Goal: Task Accomplishment & Management: Manage account settings

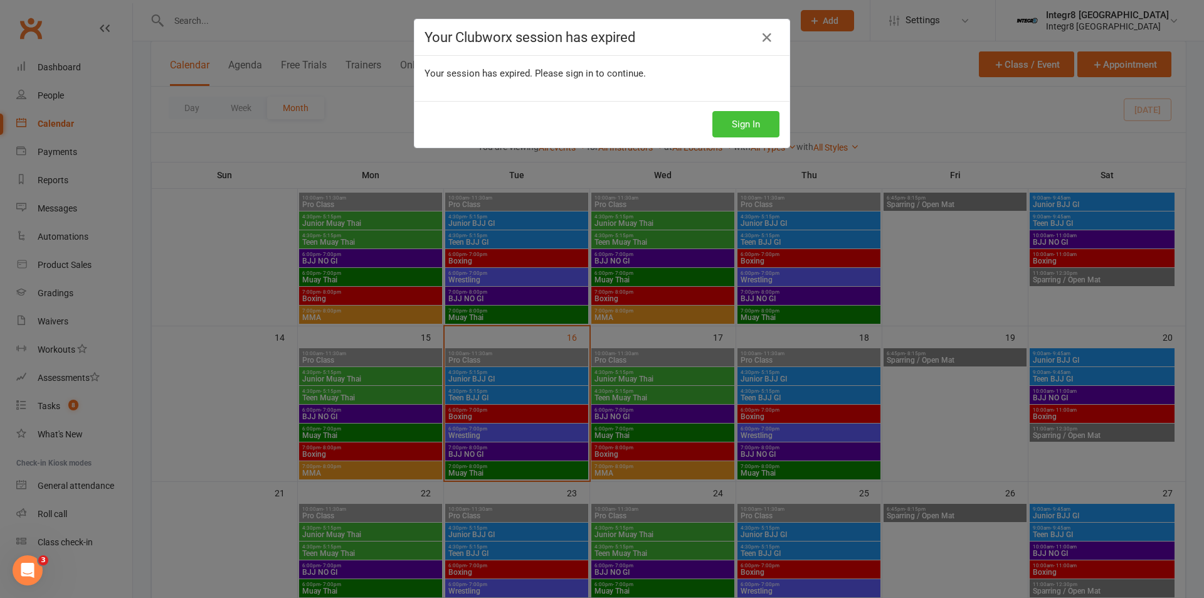
click at [756, 117] on button "Sign In" at bounding box center [746, 124] width 67 height 26
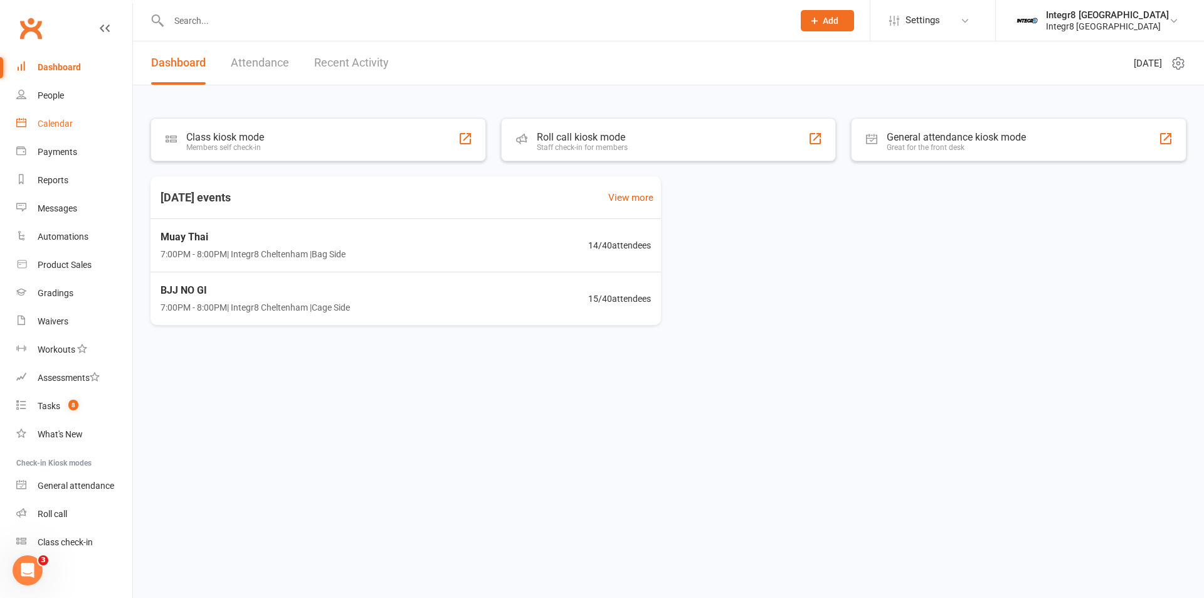
click at [80, 121] on link "Calendar" at bounding box center [74, 124] width 116 height 28
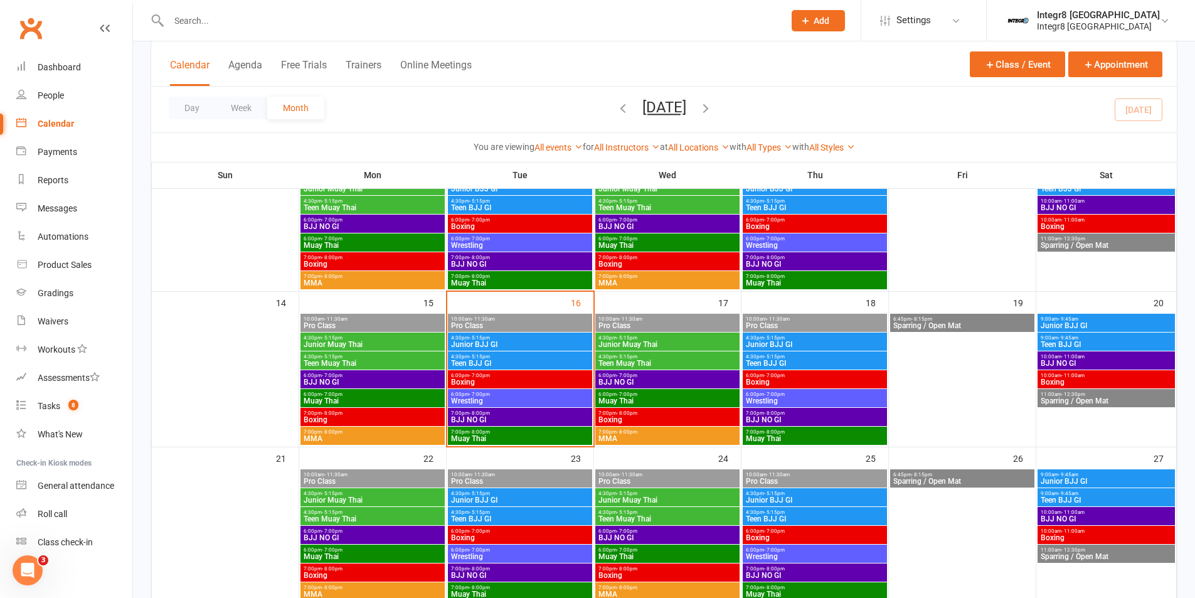
scroll to position [314, 0]
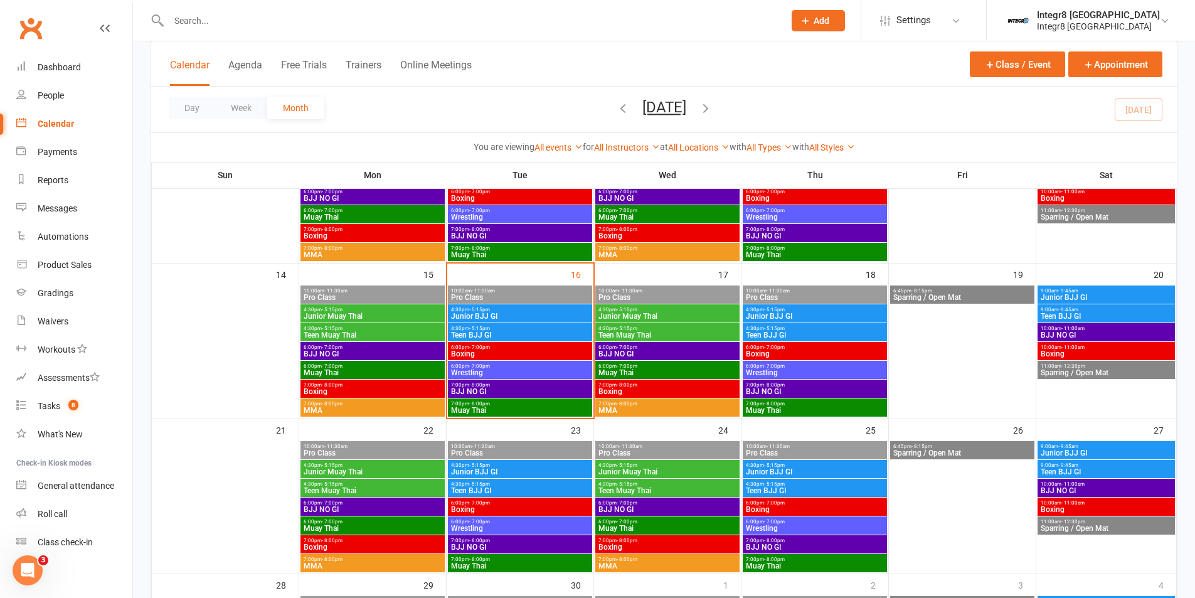
click at [531, 371] on span "Wrestling" at bounding box center [519, 373] width 139 height 8
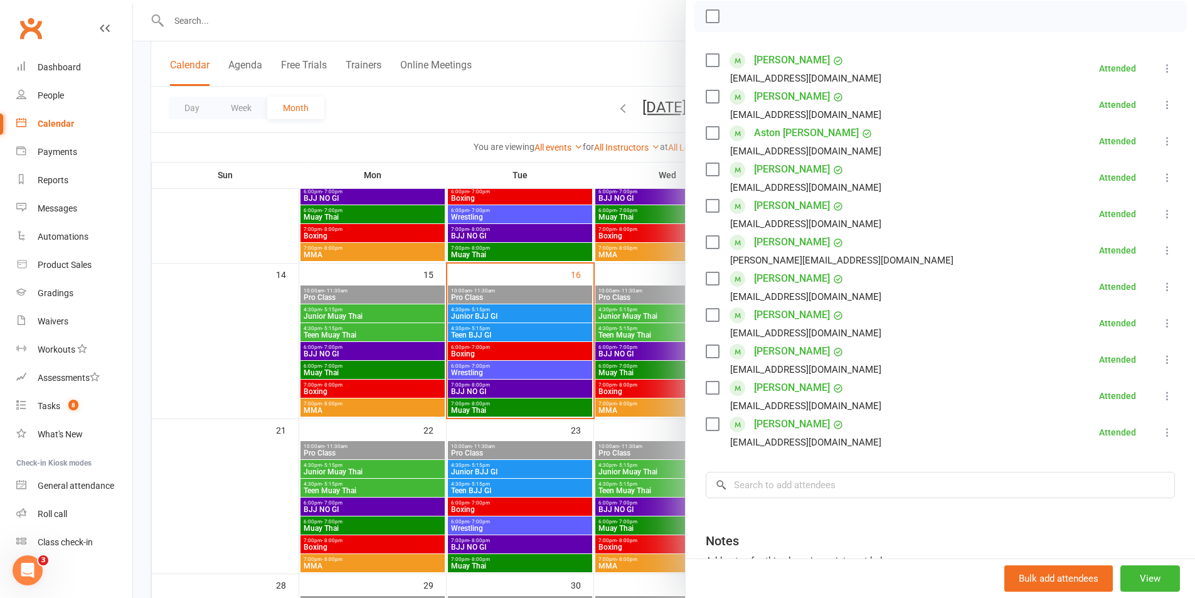
scroll to position [188, 0]
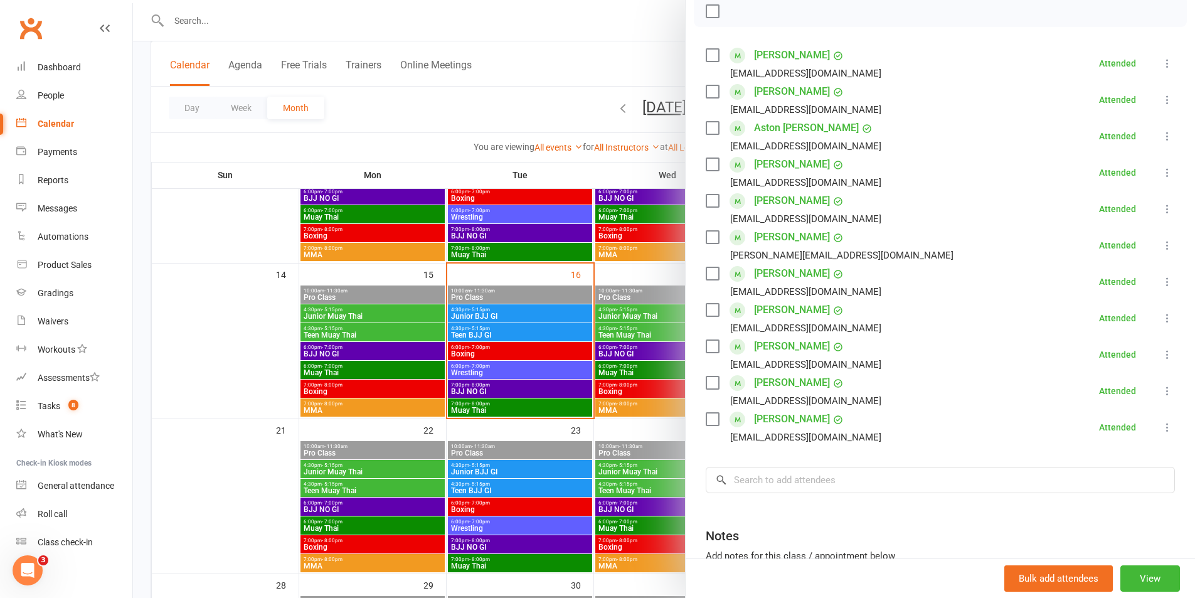
click at [558, 369] on div at bounding box center [664, 299] width 1062 height 598
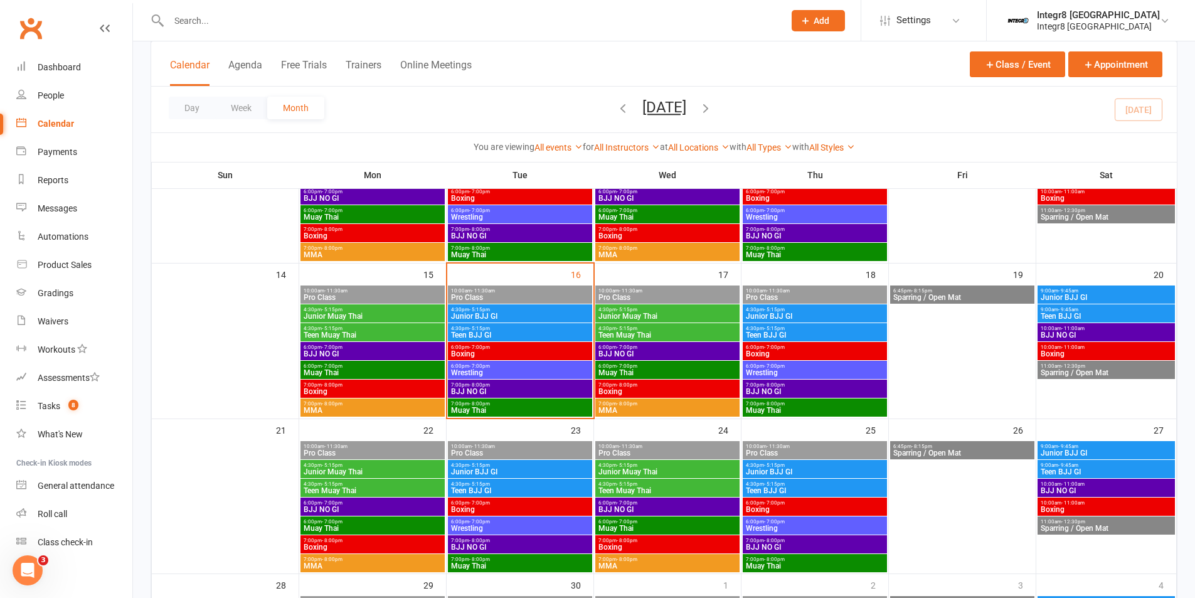
click at [546, 388] on span "BJJ NO GI" at bounding box center [519, 392] width 139 height 8
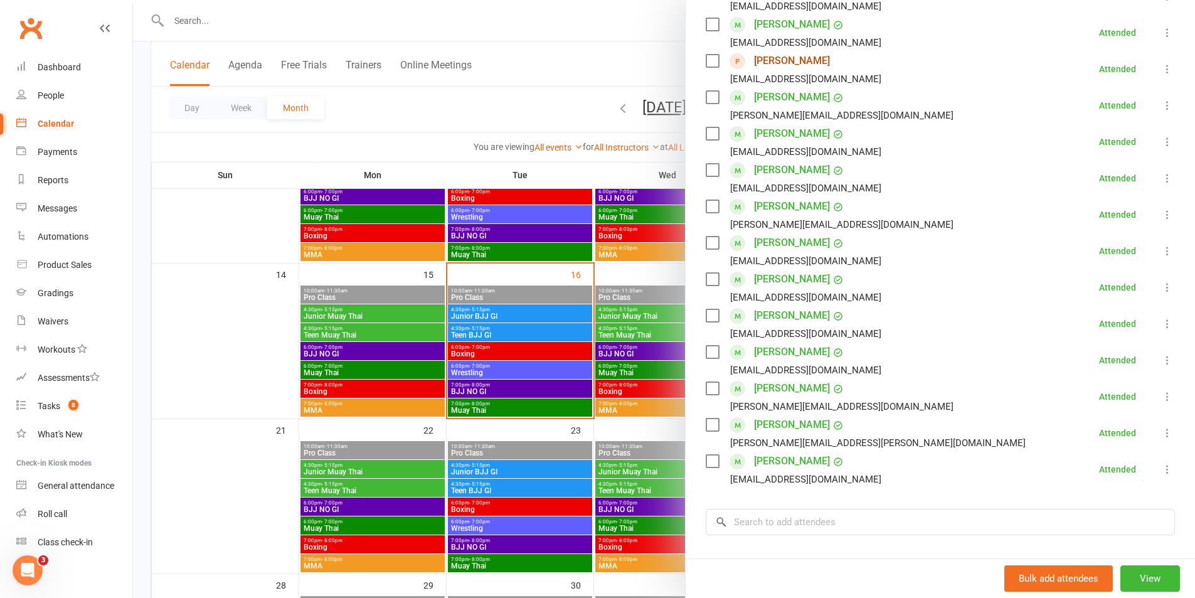
scroll to position [314, 0]
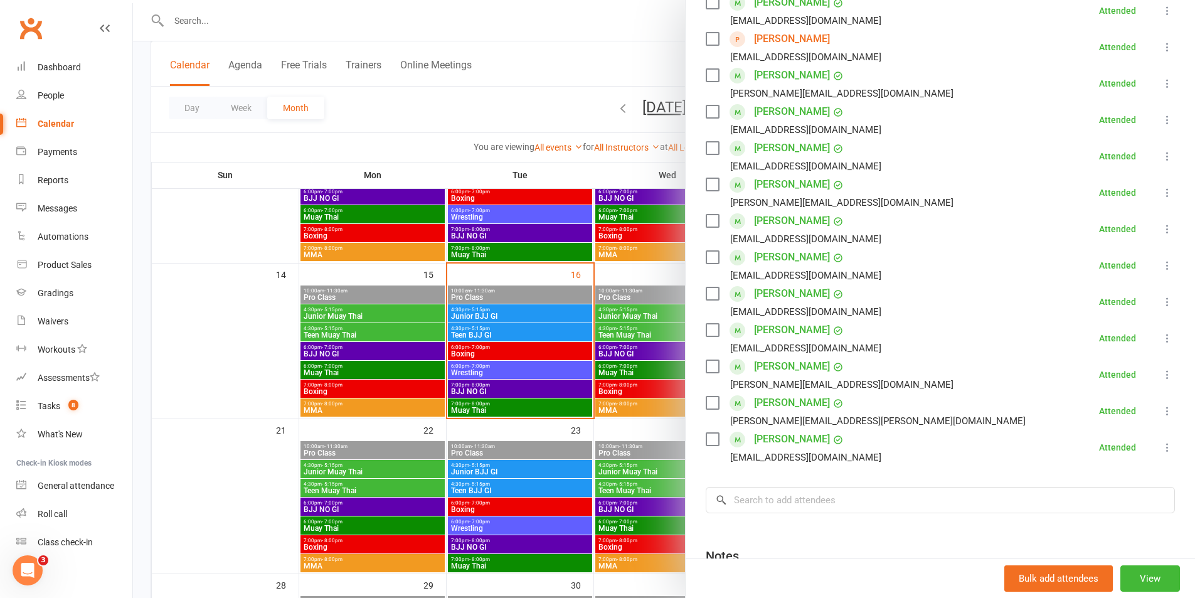
click at [555, 398] on div at bounding box center [664, 299] width 1062 height 598
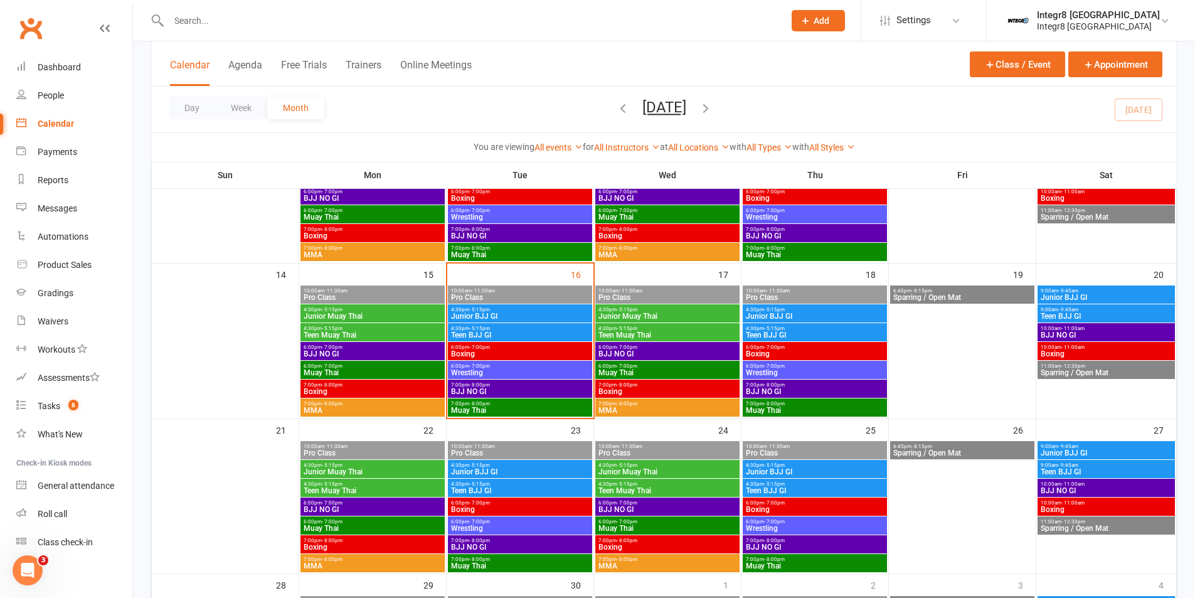
click at [551, 409] on span "Muay Thai" at bounding box center [519, 410] width 139 height 8
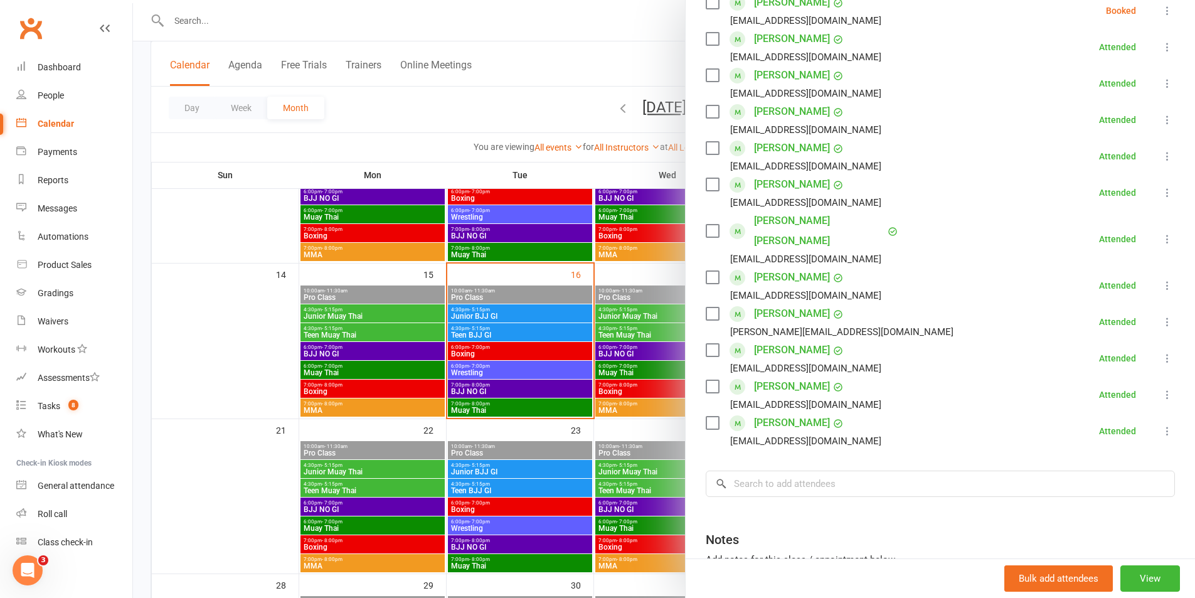
click at [627, 409] on div at bounding box center [664, 299] width 1062 height 598
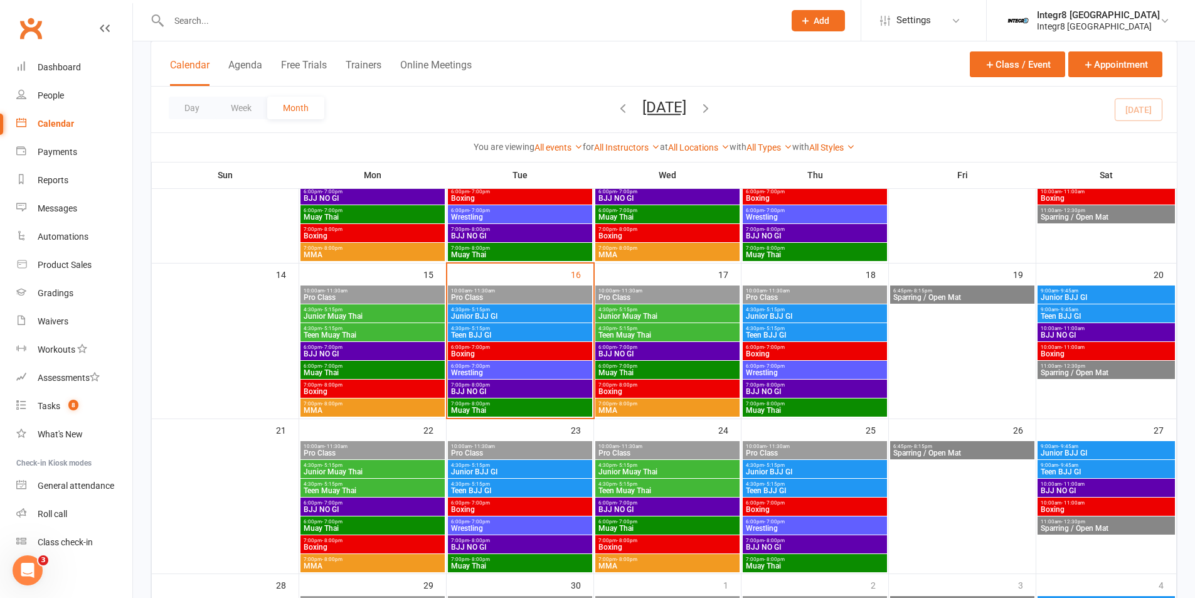
click at [403, 307] on span "4:30pm - 5:15pm" at bounding box center [372, 310] width 139 height 6
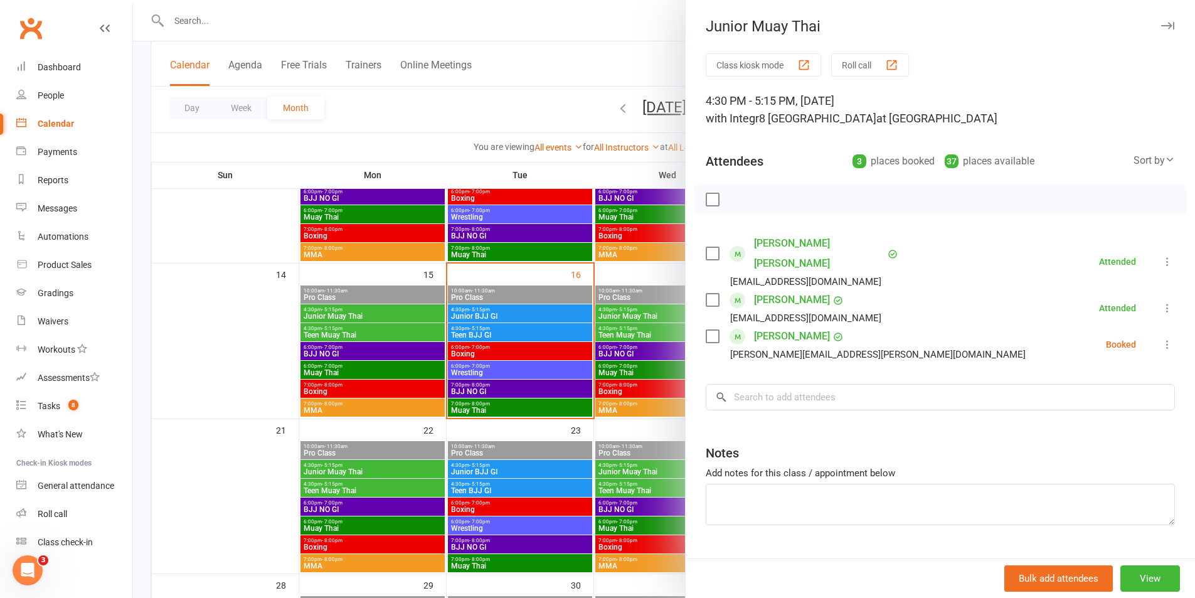
click at [400, 311] on div at bounding box center [664, 299] width 1062 height 598
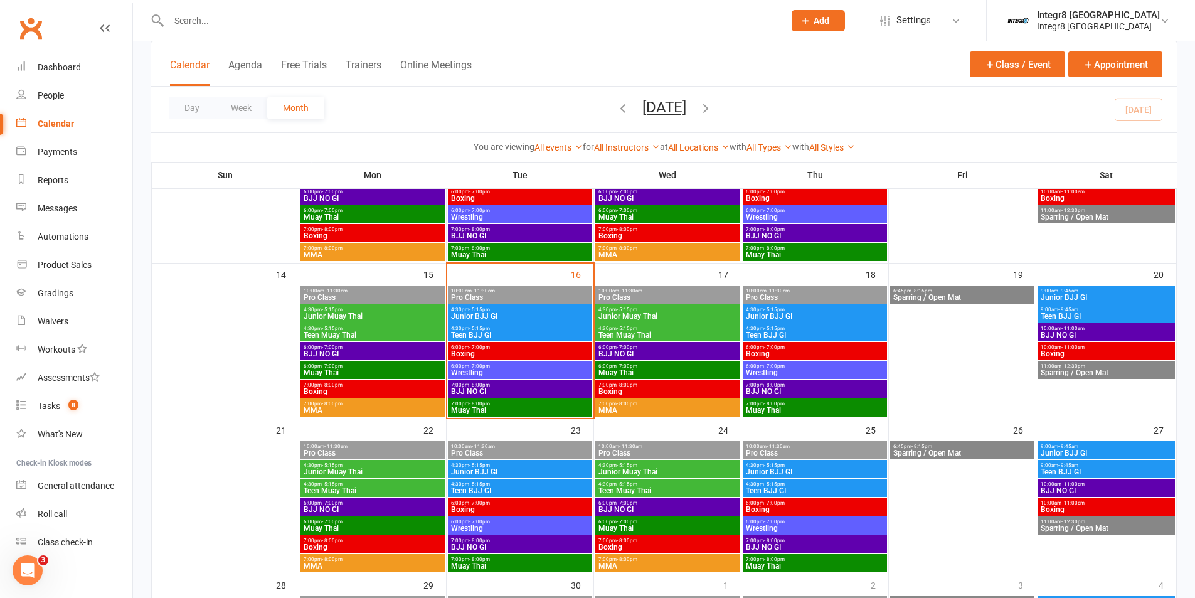
click at [535, 406] on span "Muay Thai" at bounding box center [519, 410] width 139 height 8
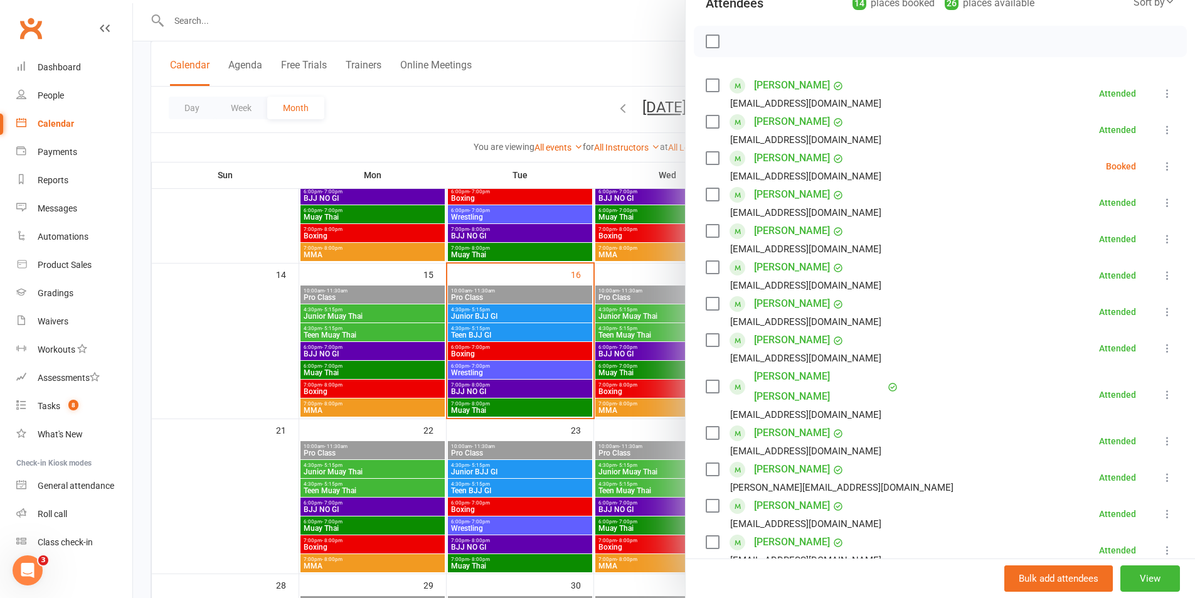
scroll to position [188, 0]
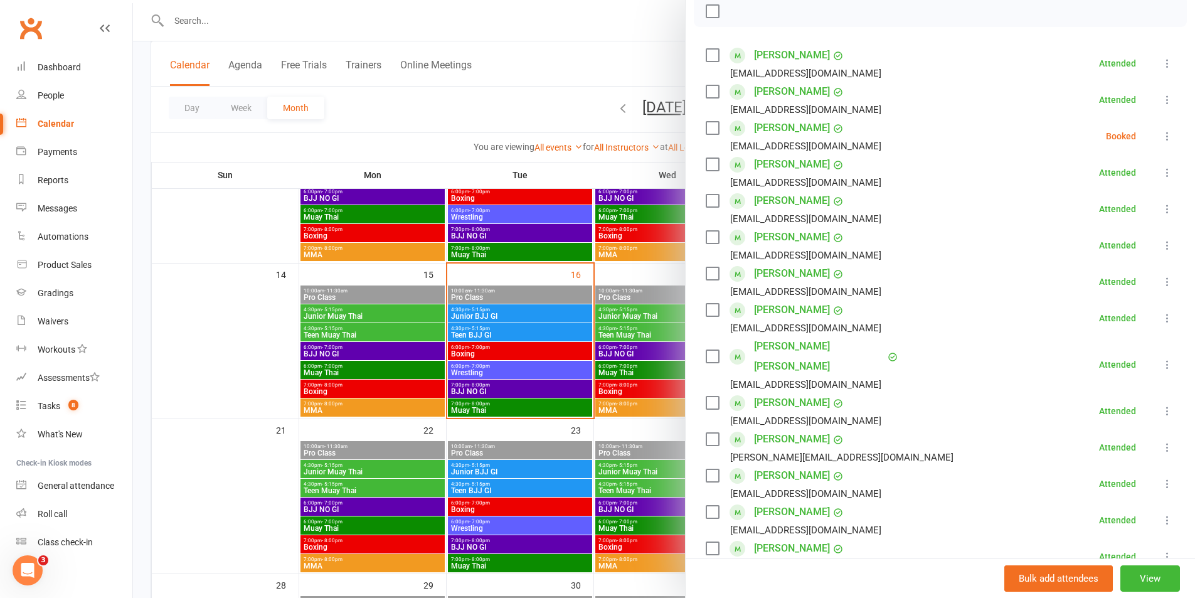
click at [652, 435] on div at bounding box center [664, 299] width 1062 height 598
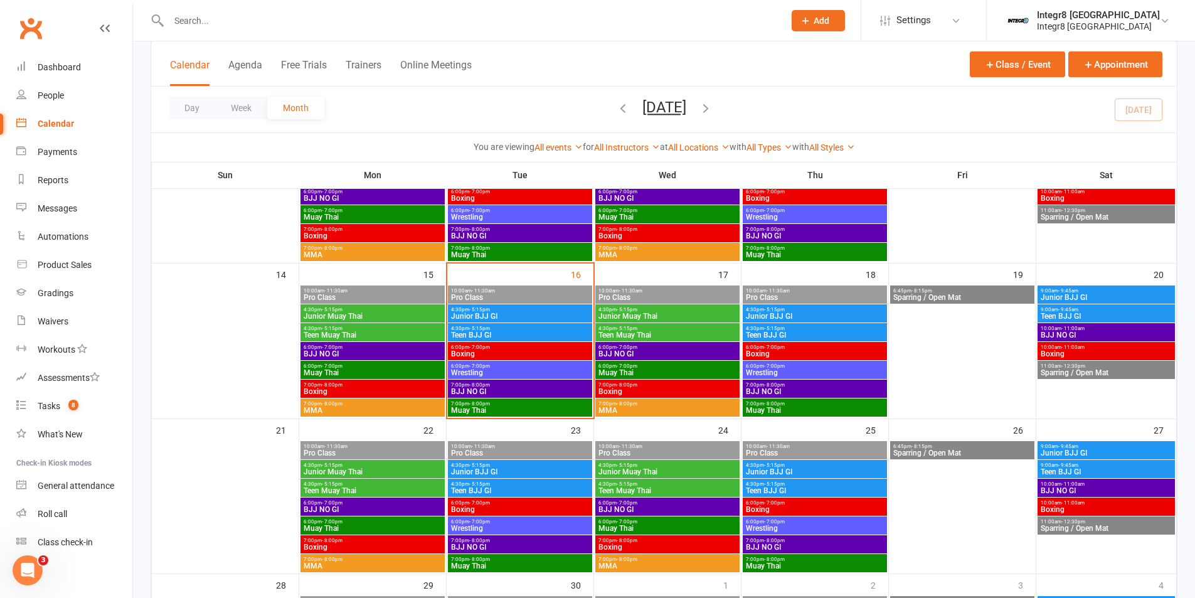
click at [566, 391] on span "BJJ NO GI" at bounding box center [519, 392] width 139 height 8
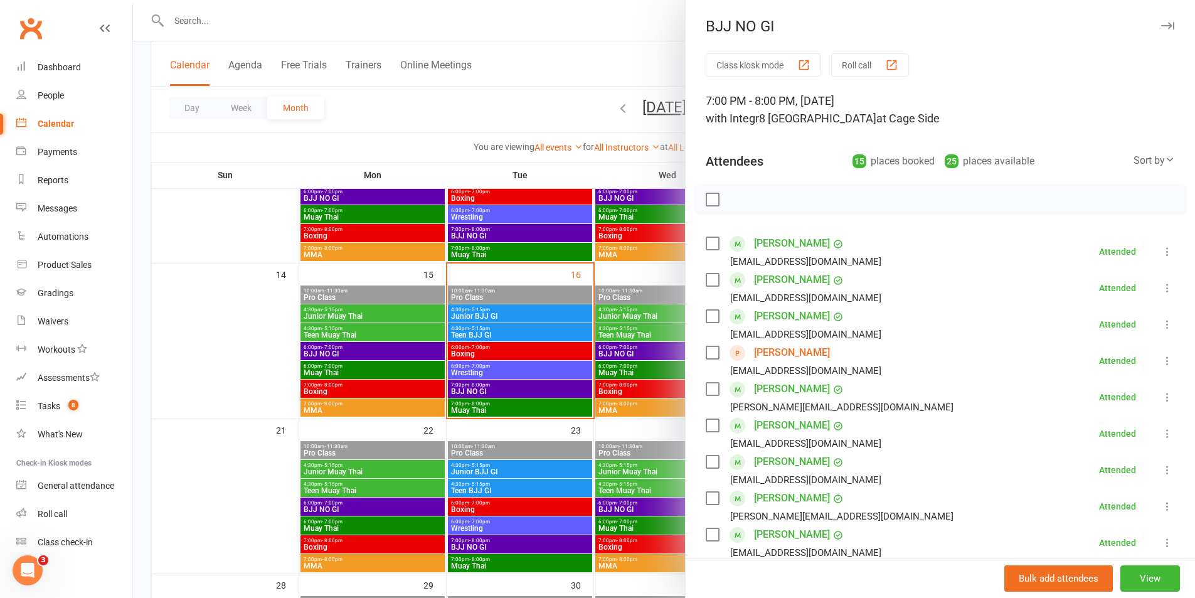
click at [566, 391] on div at bounding box center [664, 299] width 1062 height 598
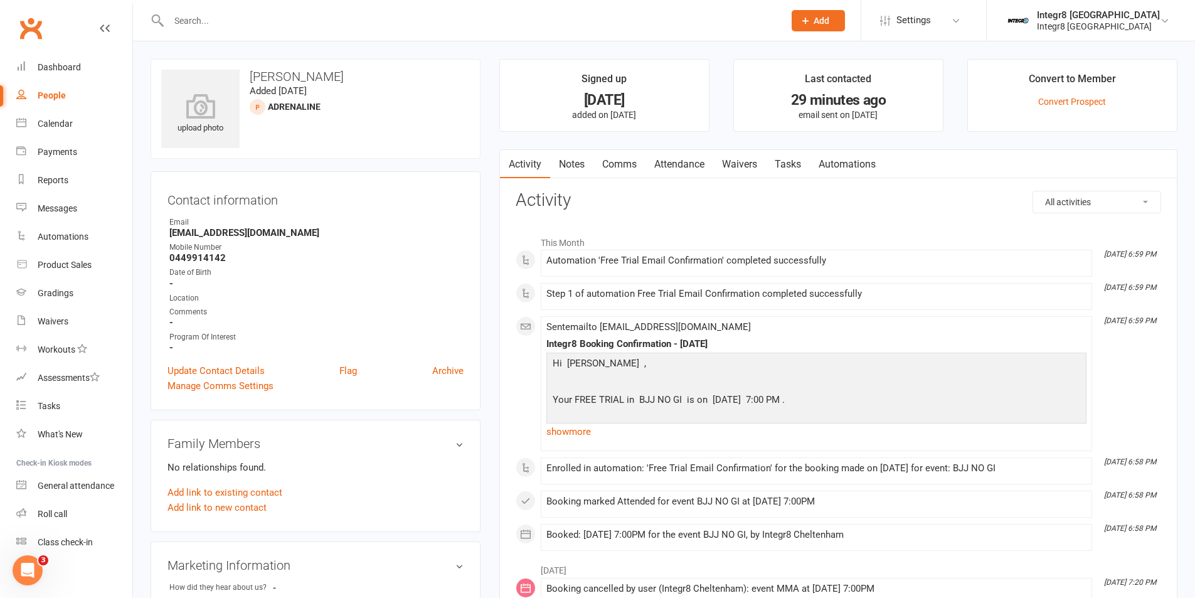
click at [569, 168] on link "Notes" at bounding box center [571, 164] width 43 height 29
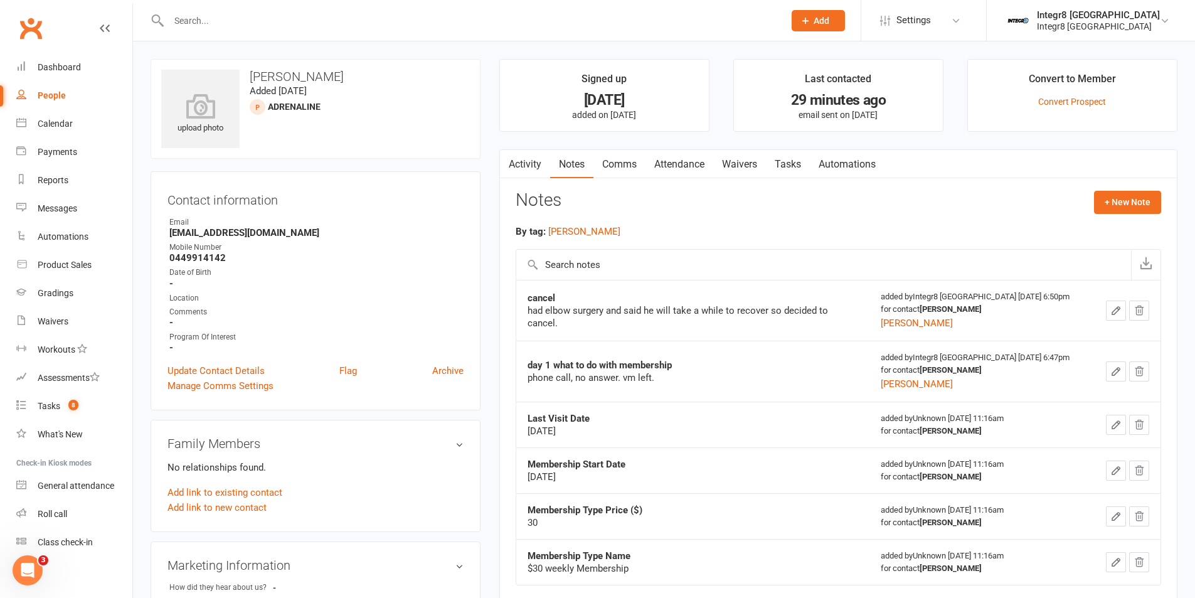
click at [536, 154] on link "Activity" at bounding box center [525, 164] width 50 height 29
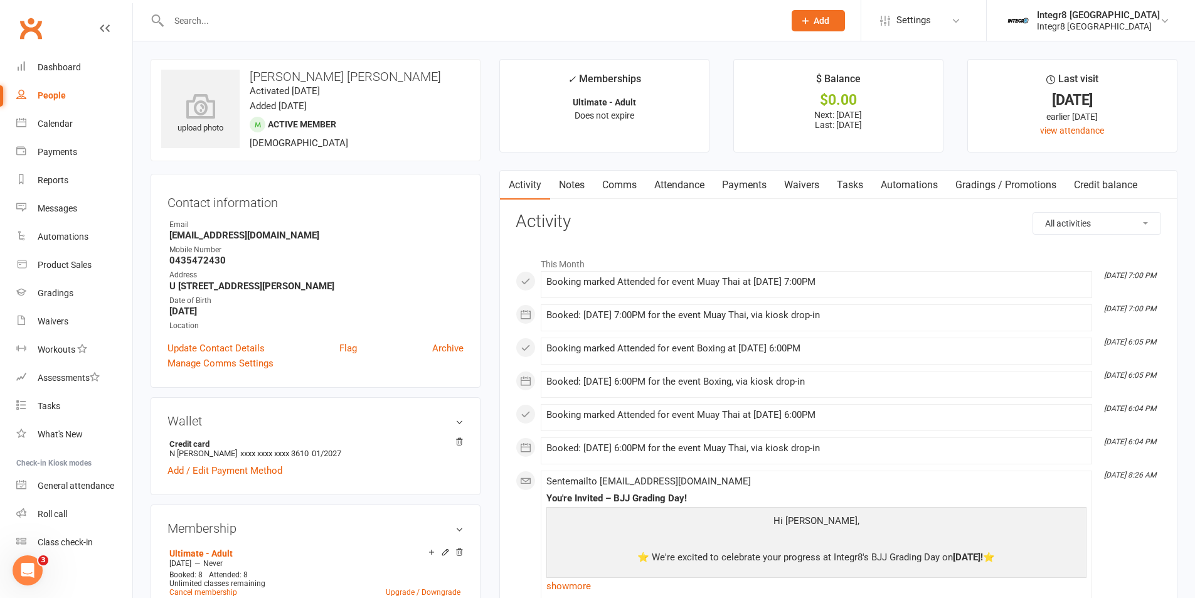
click at [672, 188] on link "Attendance" at bounding box center [679, 185] width 68 height 29
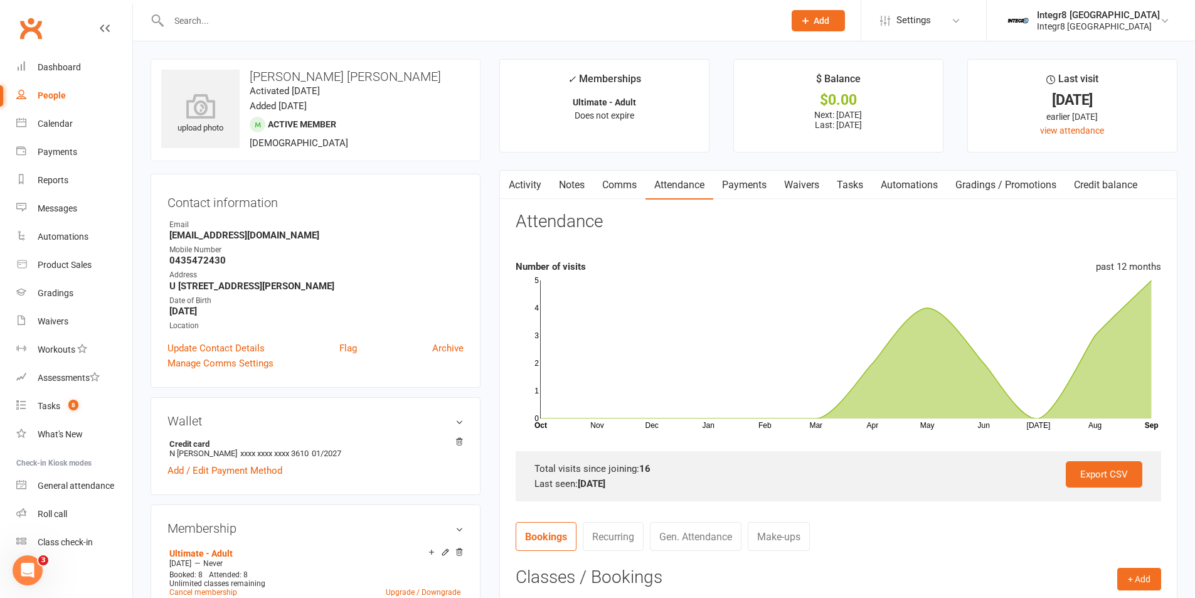
click at [530, 180] on link "Activity" at bounding box center [525, 185] width 50 height 29
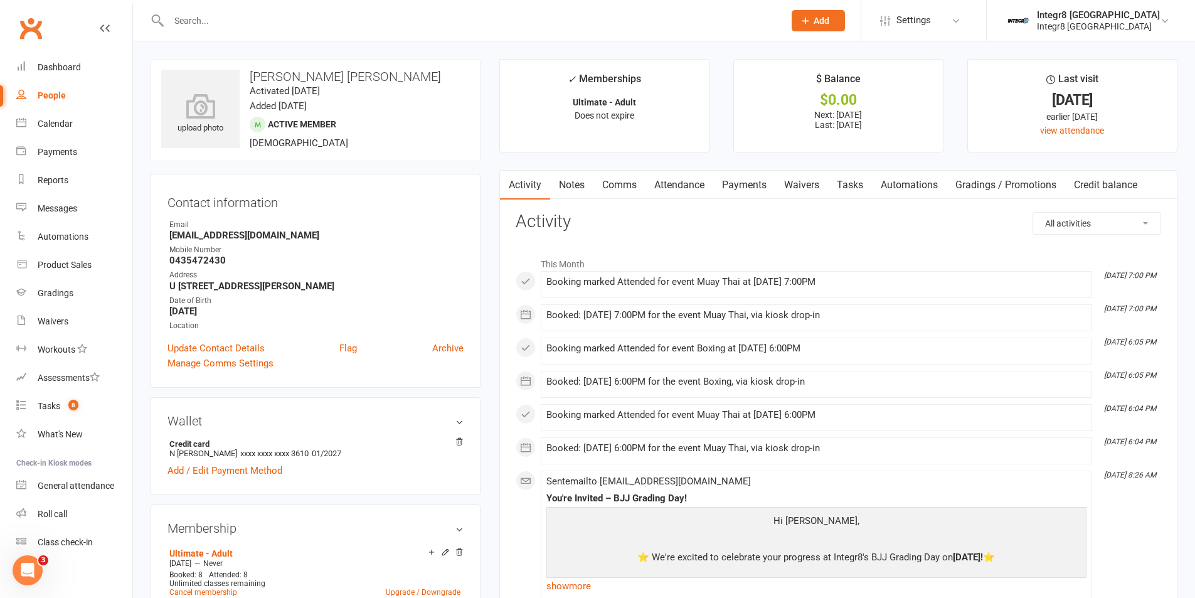
click at [695, 183] on link "Attendance" at bounding box center [679, 185] width 68 height 29
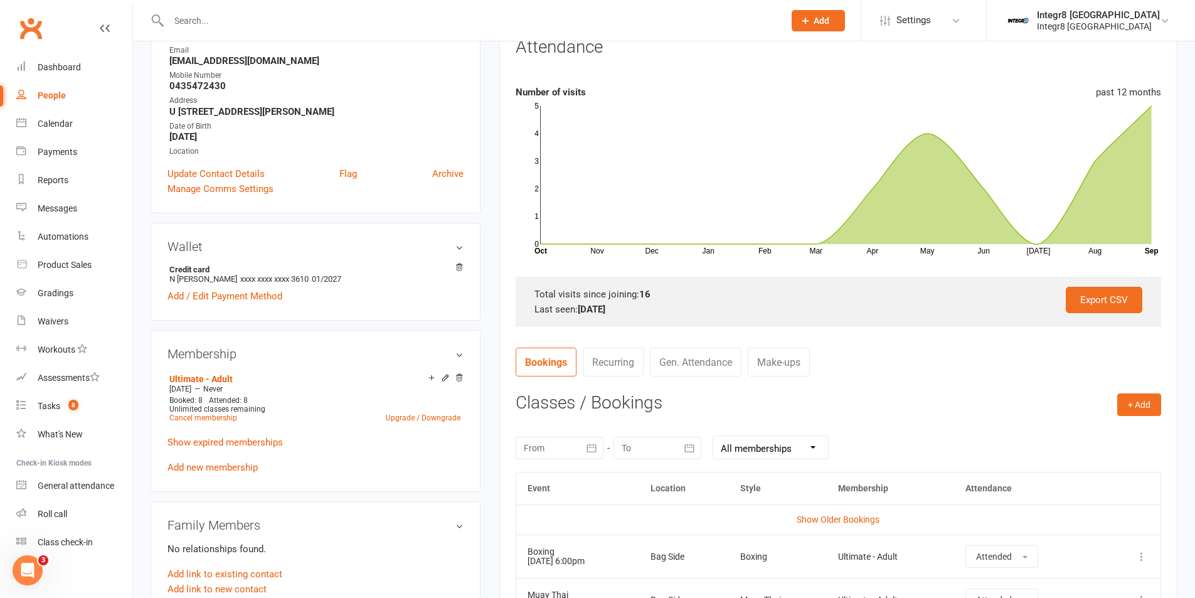
scroll to position [188, 0]
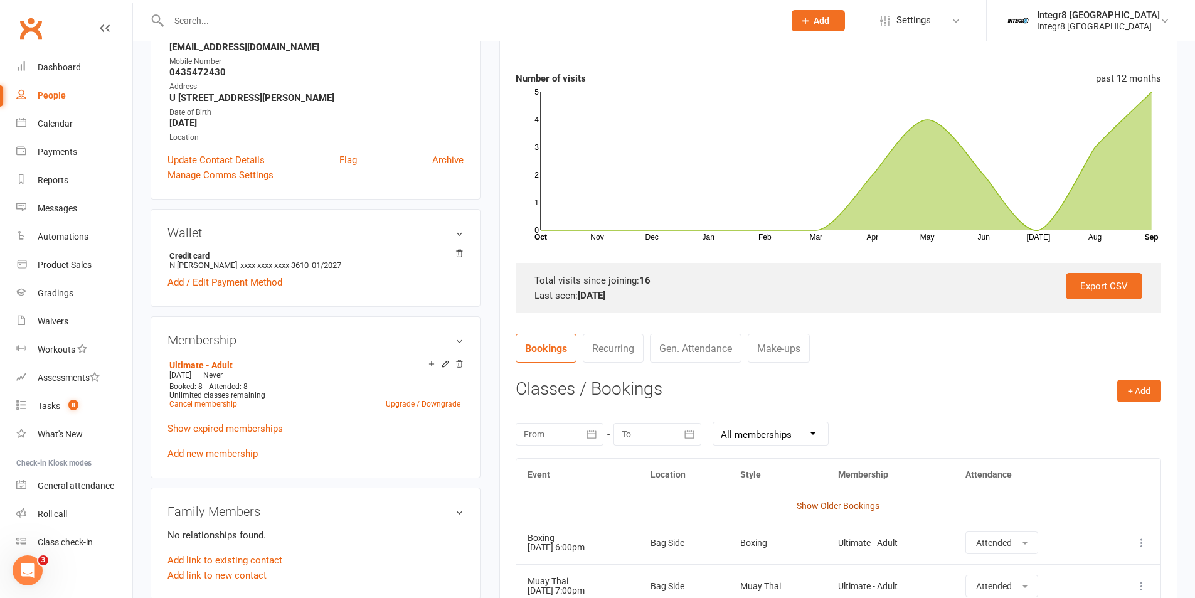
click at [850, 510] on link "Show Older Bookings" at bounding box center [838, 506] width 83 height 10
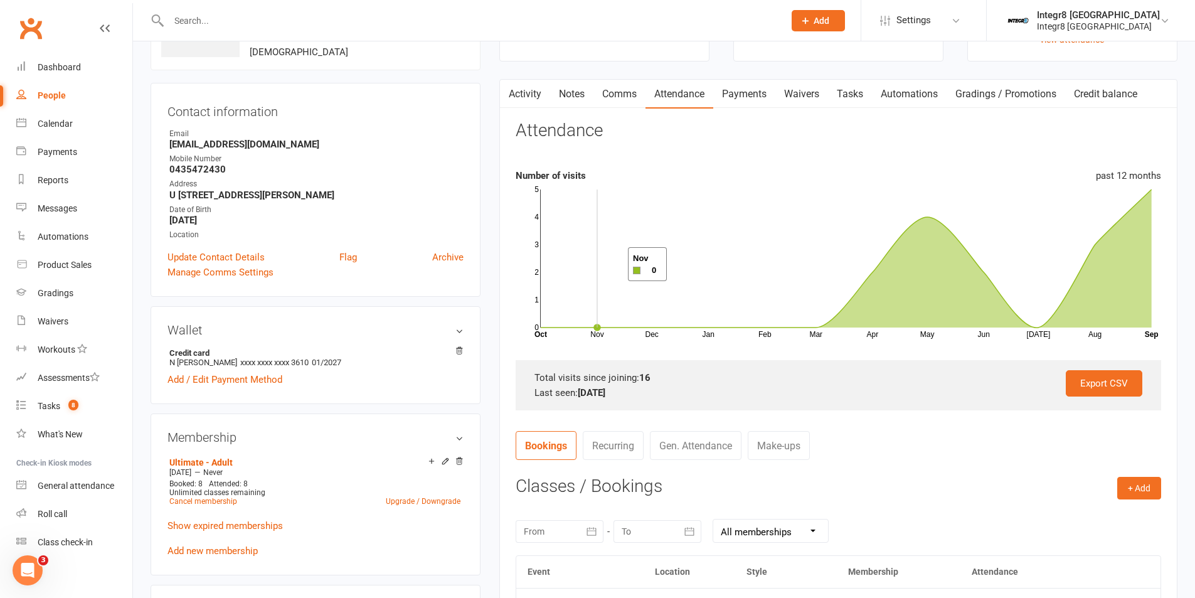
scroll to position [63, 0]
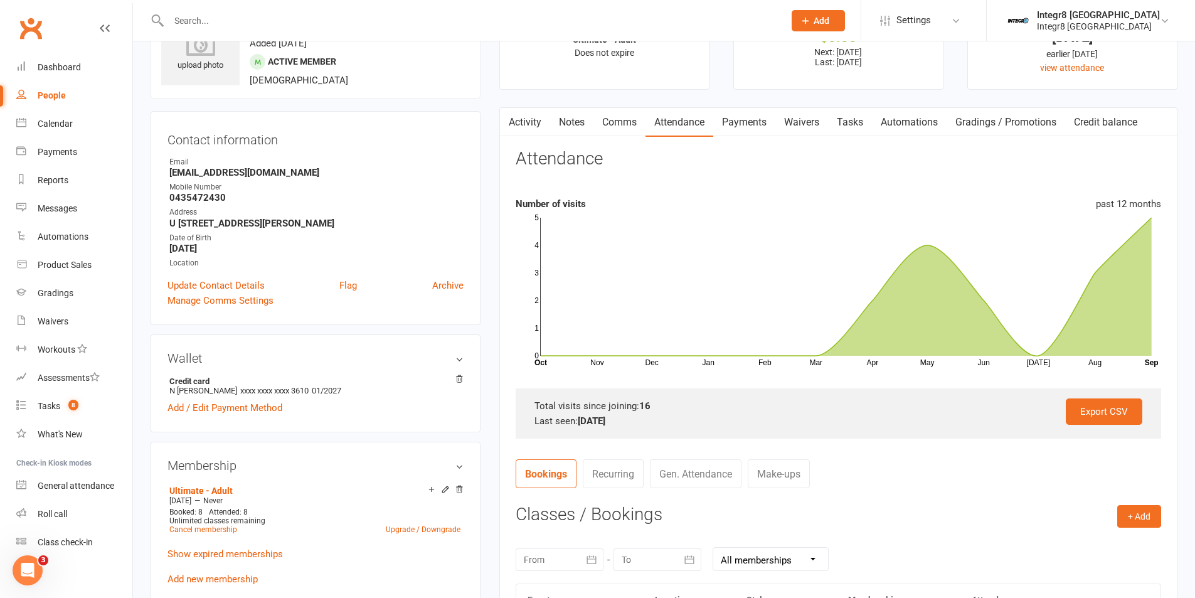
click at [568, 134] on link "Notes" at bounding box center [571, 122] width 43 height 29
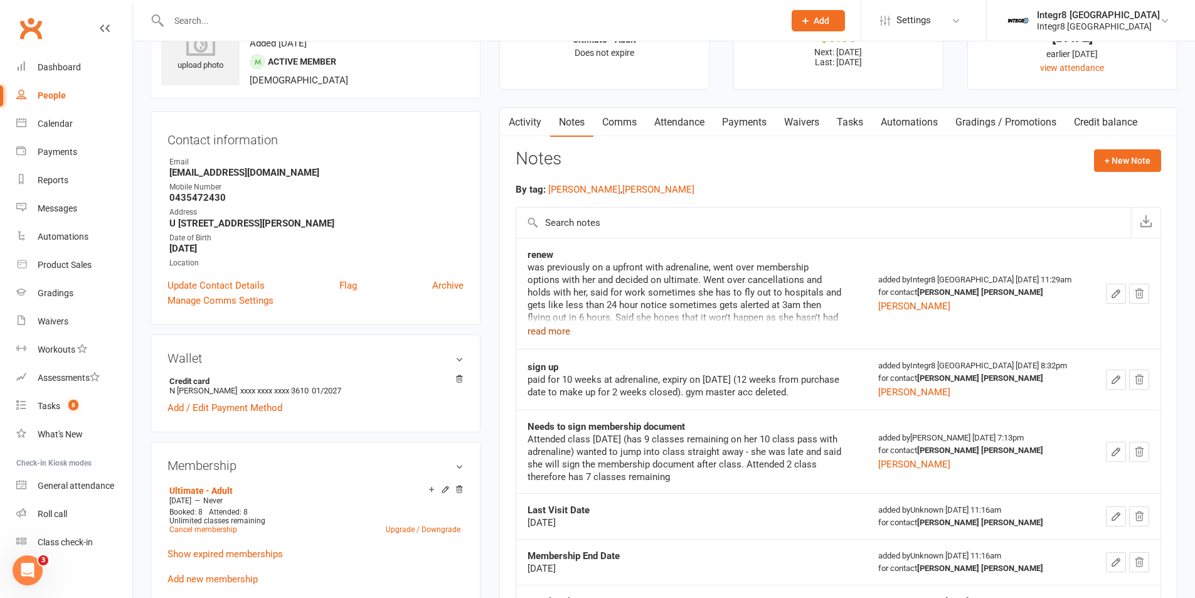
click at [556, 327] on button "read more" at bounding box center [549, 331] width 43 height 15
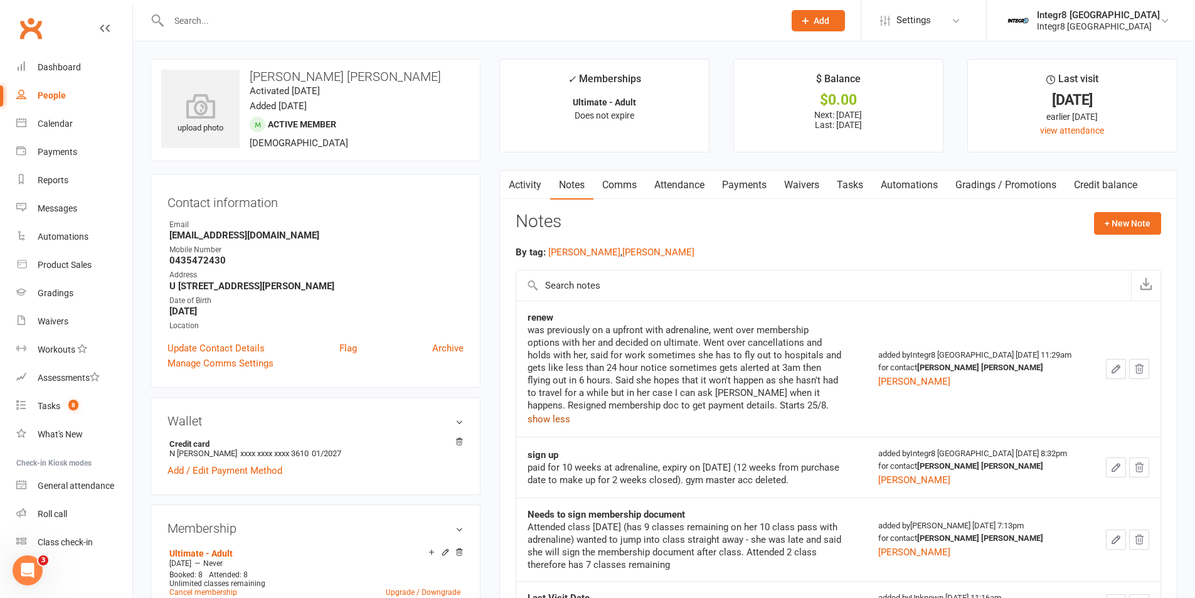
click at [533, 194] on link "Activity" at bounding box center [525, 185] width 50 height 29
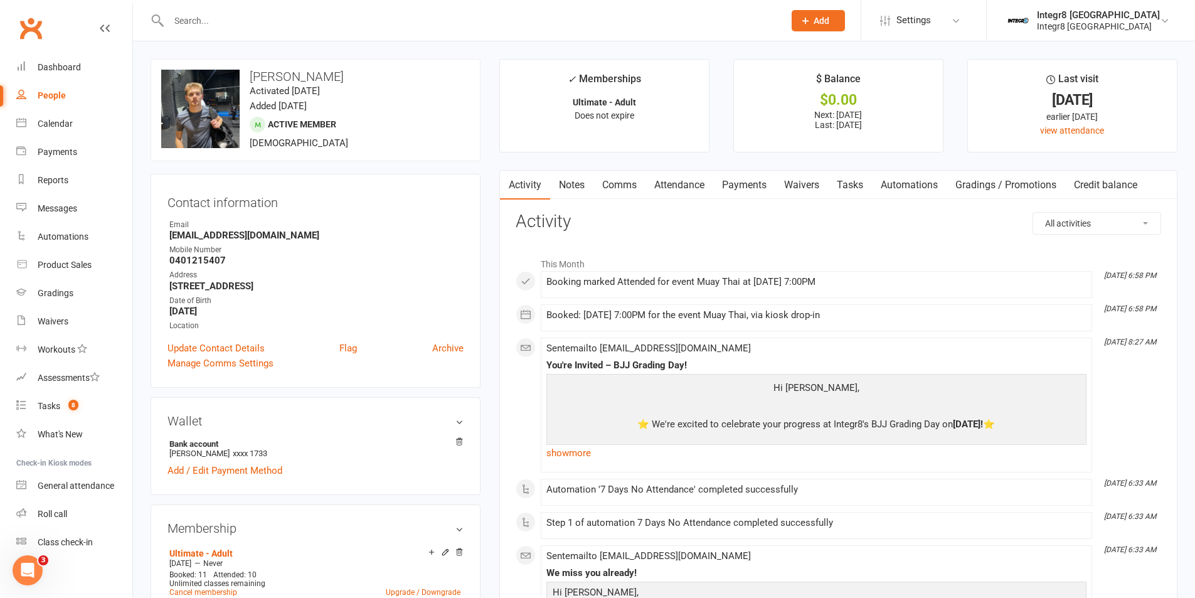
click at [573, 186] on link "Notes" at bounding box center [571, 185] width 43 height 29
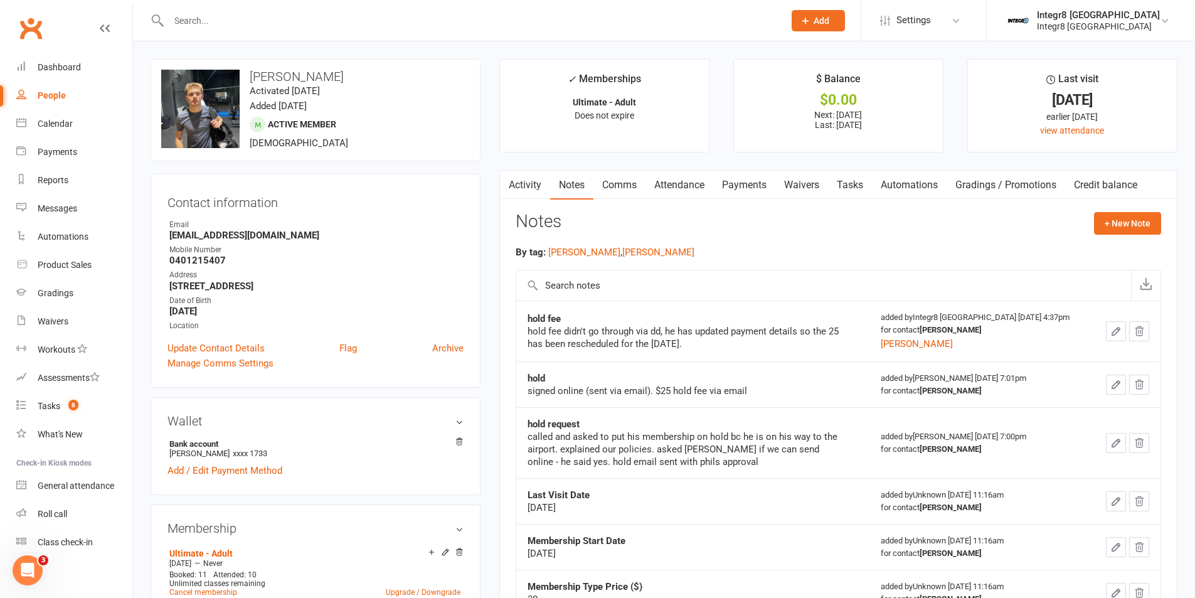
click at [526, 191] on link "Activity" at bounding box center [525, 185] width 50 height 29
